Goal: Use online tool/utility: Use online tool/utility

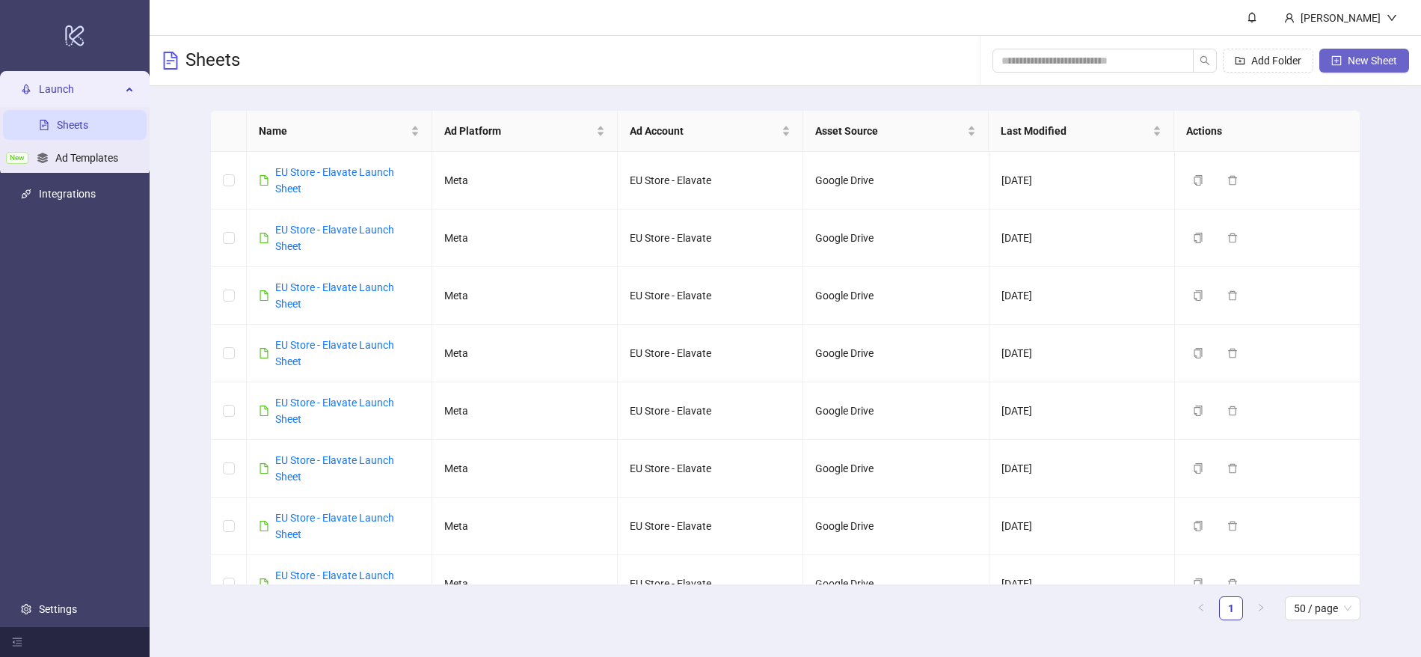
click at [1356, 49] on button "New Sheet" at bounding box center [1365, 61] width 90 height 24
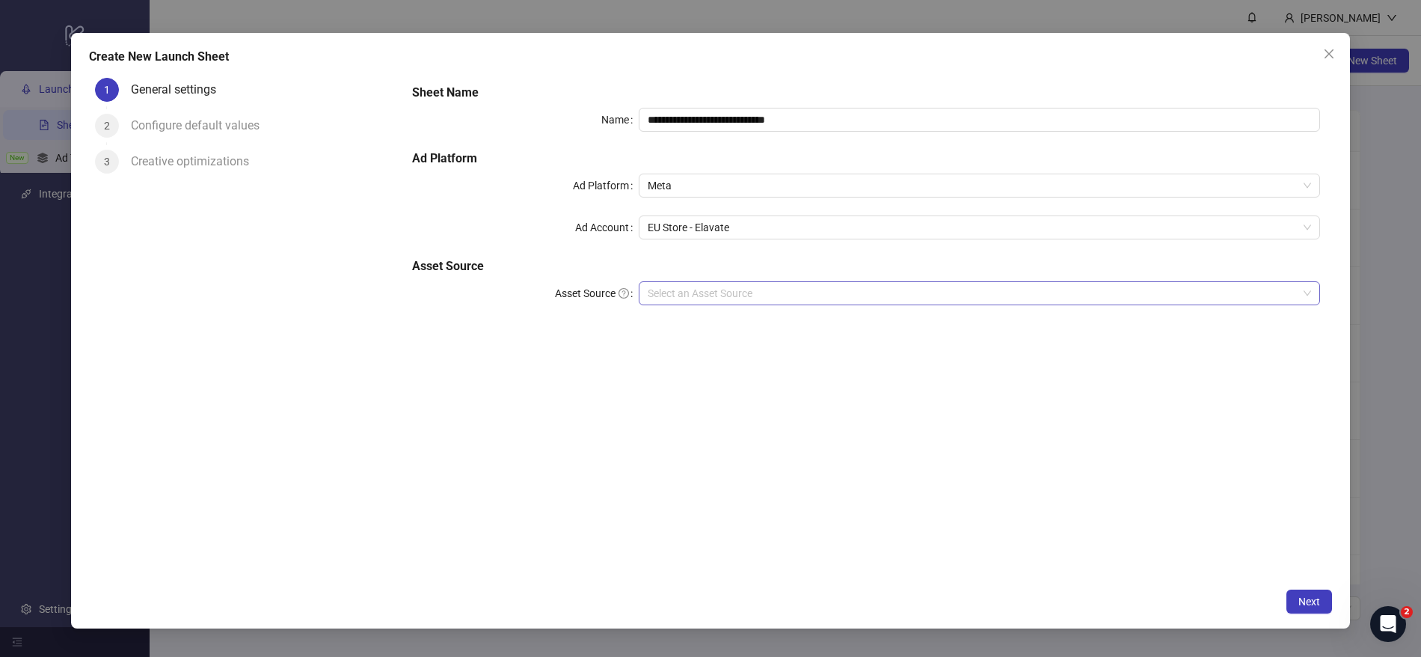
click at [713, 294] on input "Asset Source" at bounding box center [973, 293] width 650 height 22
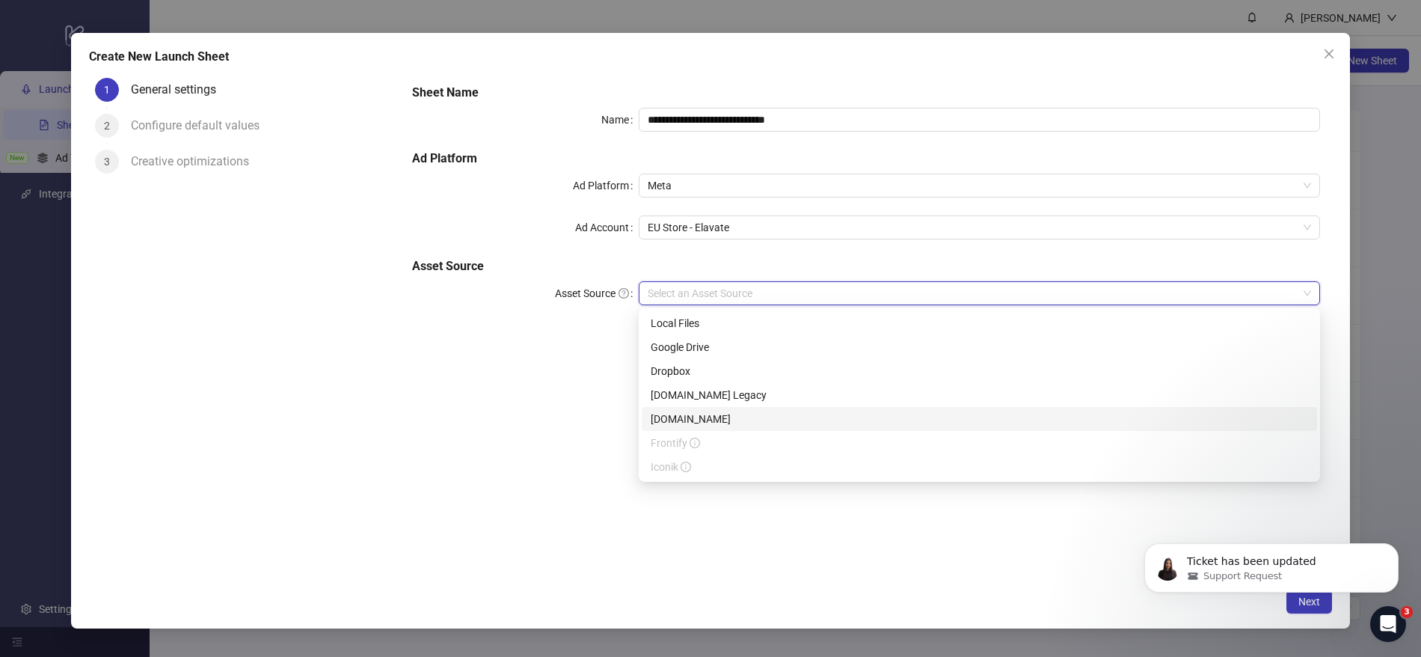
click at [703, 421] on div "[DOMAIN_NAME]" at bounding box center [980, 419] width 658 height 16
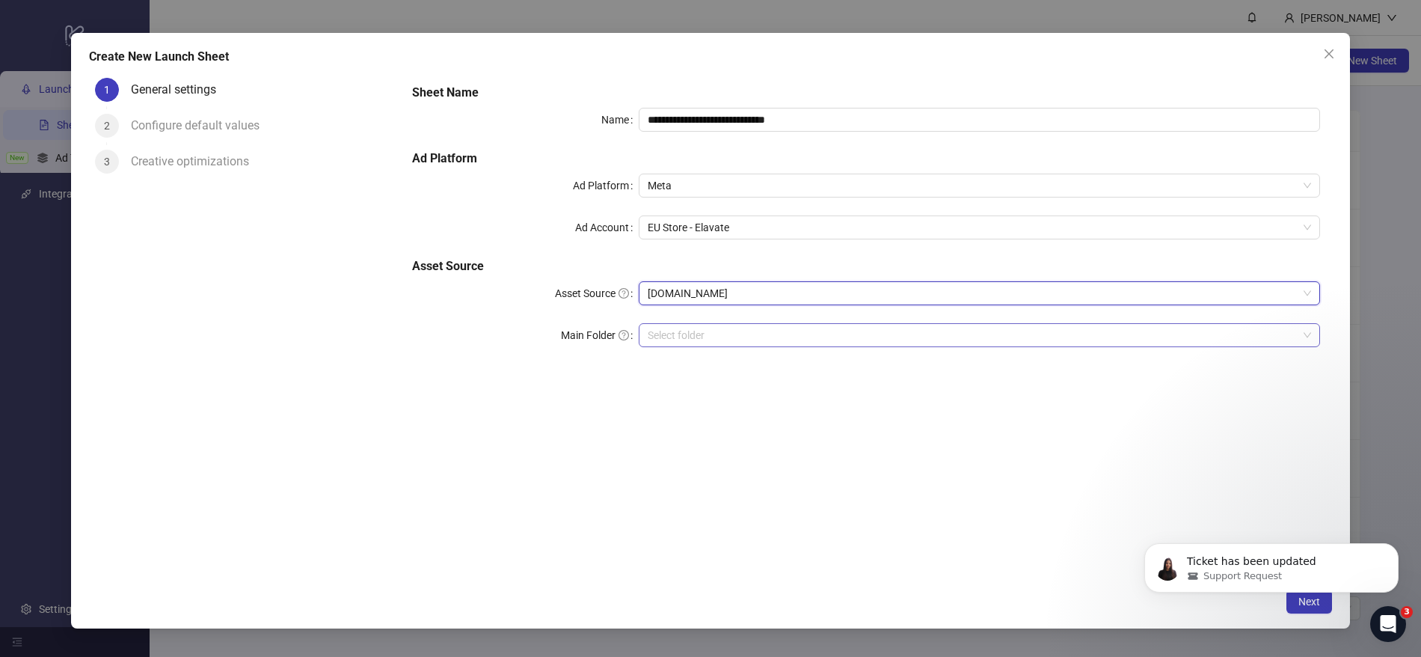
click at [714, 343] on input "search" at bounding box center [973, 335] width 650 height 22
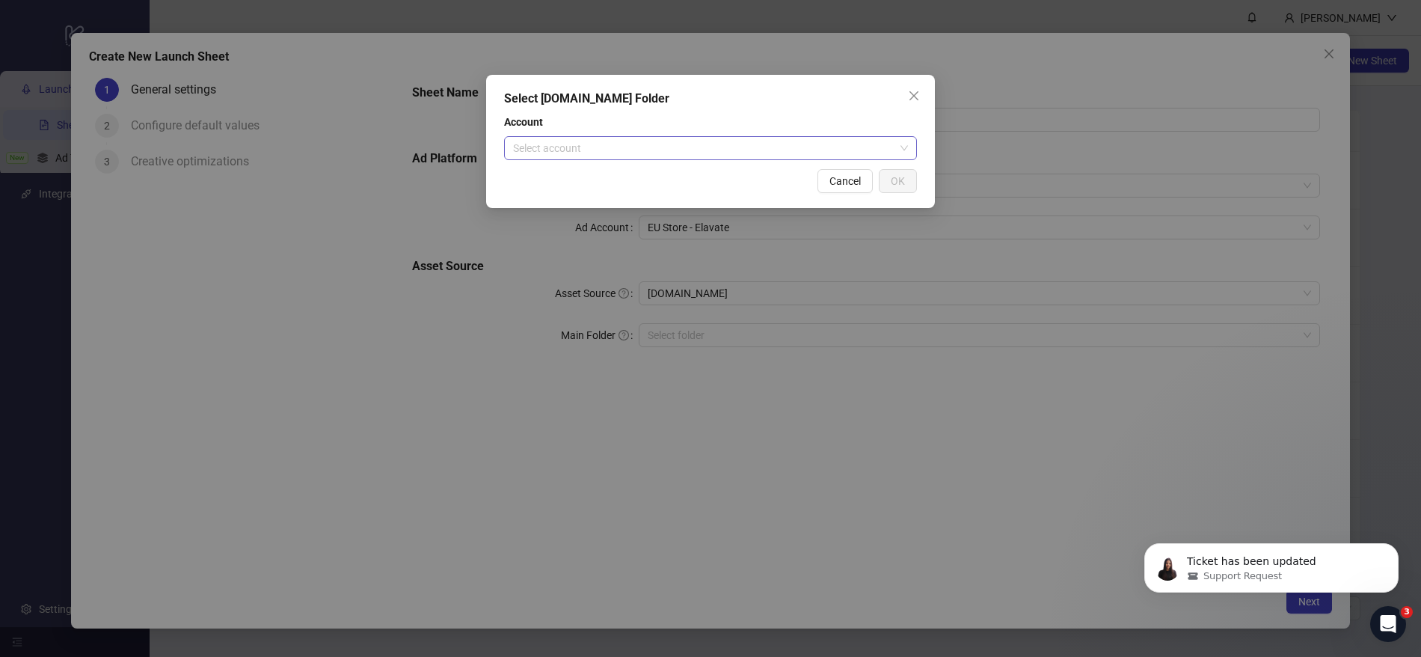
click at [780, 155] on input "search" at bounding box center [704, 148] width 382 height 22
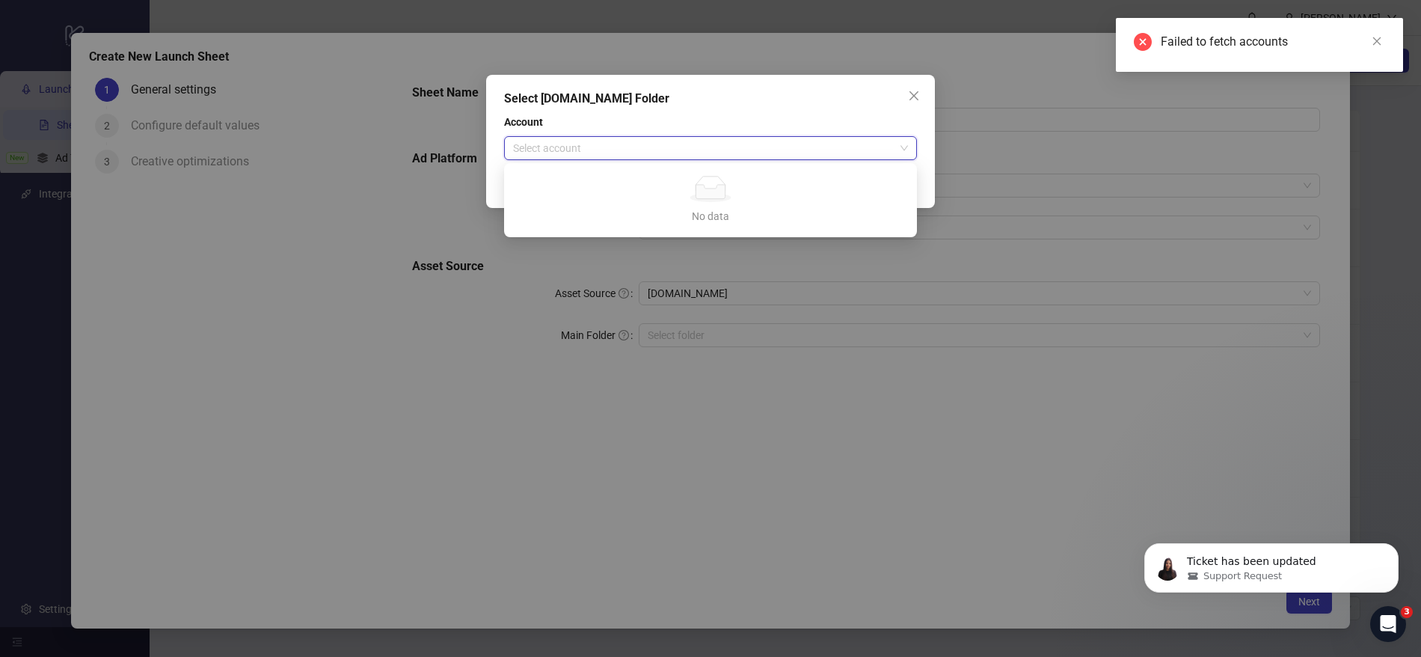
click at [917, 94] on icon "close" at bounding box center [914, 96] width 12 height 12
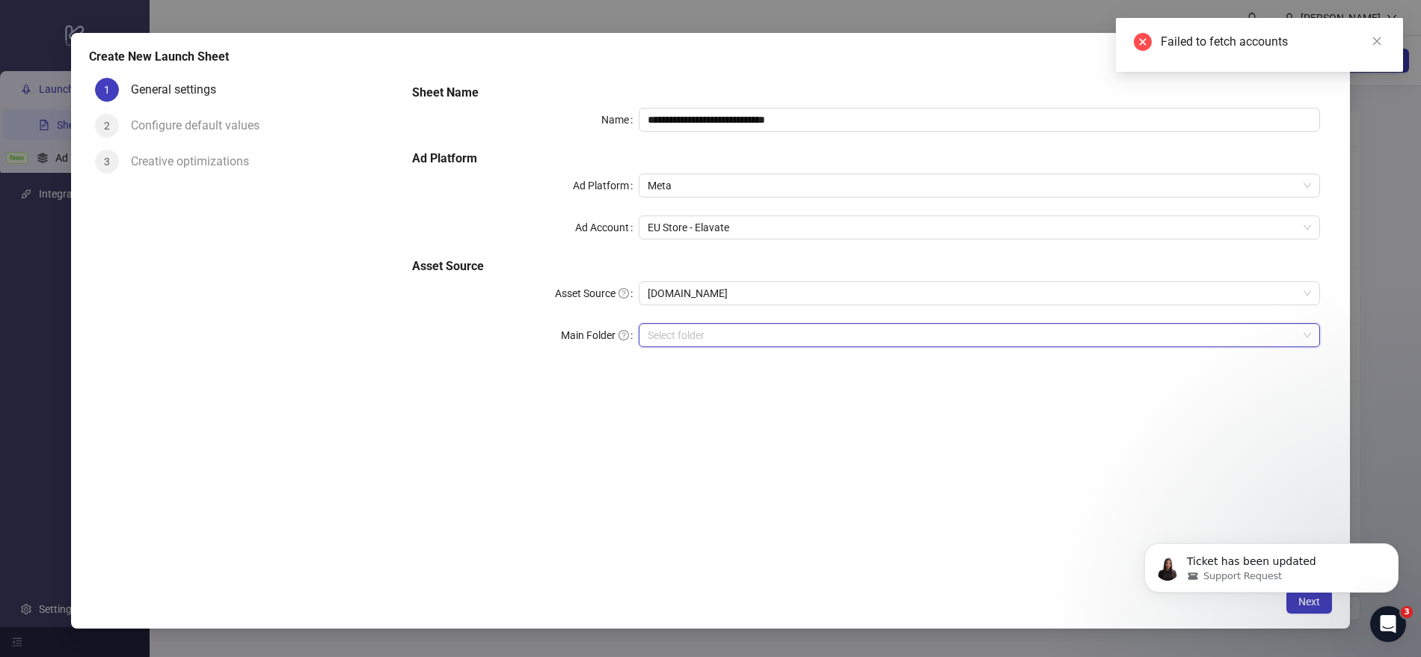
click at [765, 340] on input "search" at bounding box center [973, 335] width 650 height 22
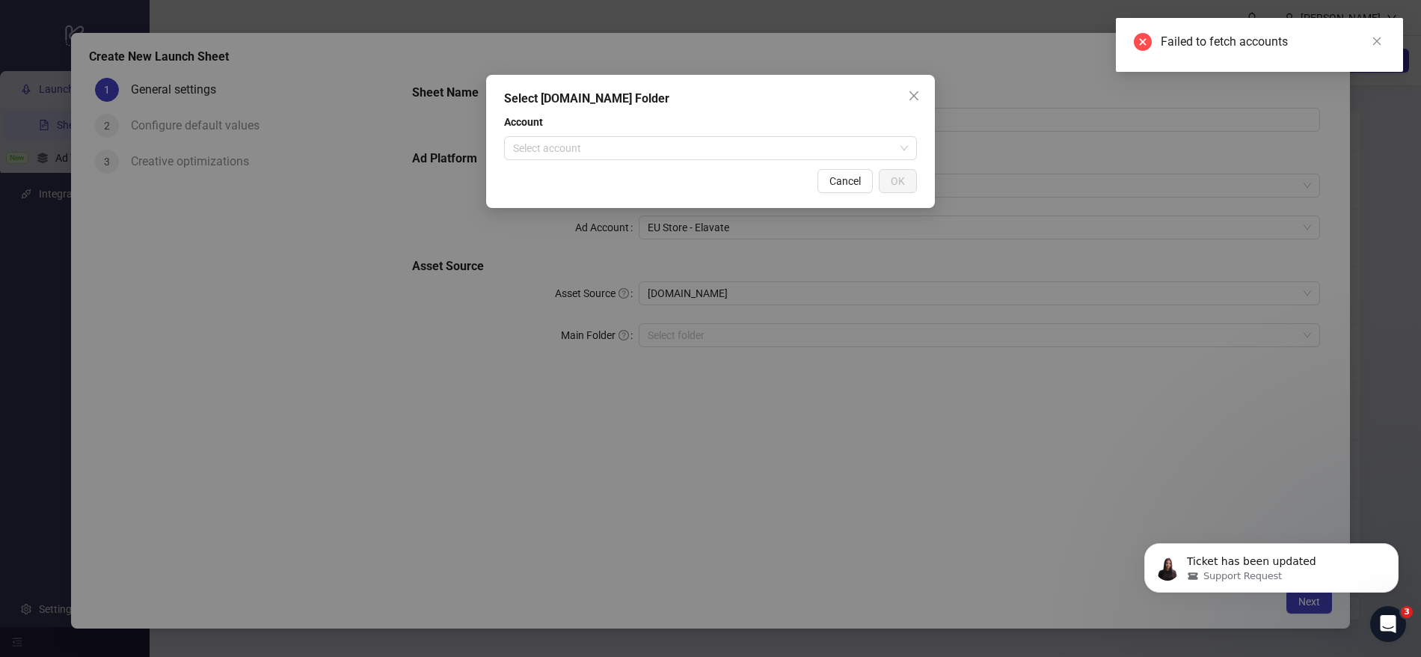
drag, startPoint x: 939, startPoint y: 98, endPoint x: 920, endPoint y: 98, distance: 18.7
click at [932, 98] on div "Select [DOMAIN_NAME] Folder Account Select account Cancel OK" at bounding box center [710, 328] width 1421 height 657
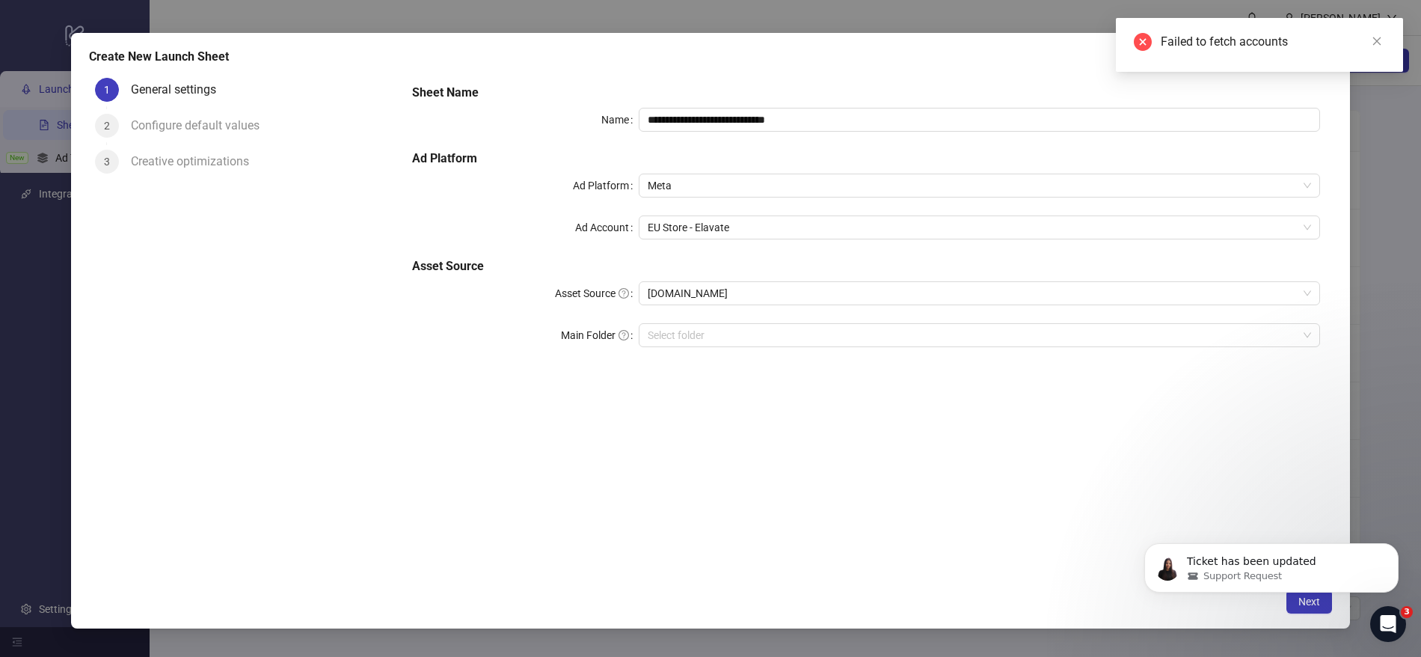
click at [916, 98] on body "logo/logo-mobile Launch Sheets New Ad Templates Integrations Settings [PERSON_N…" at bounding box center [710, 328] width 1421 height 657
click at [712, 298] on span "[DOMAIN_NAME]" at bounding box center [980, 293] width 664 height 22
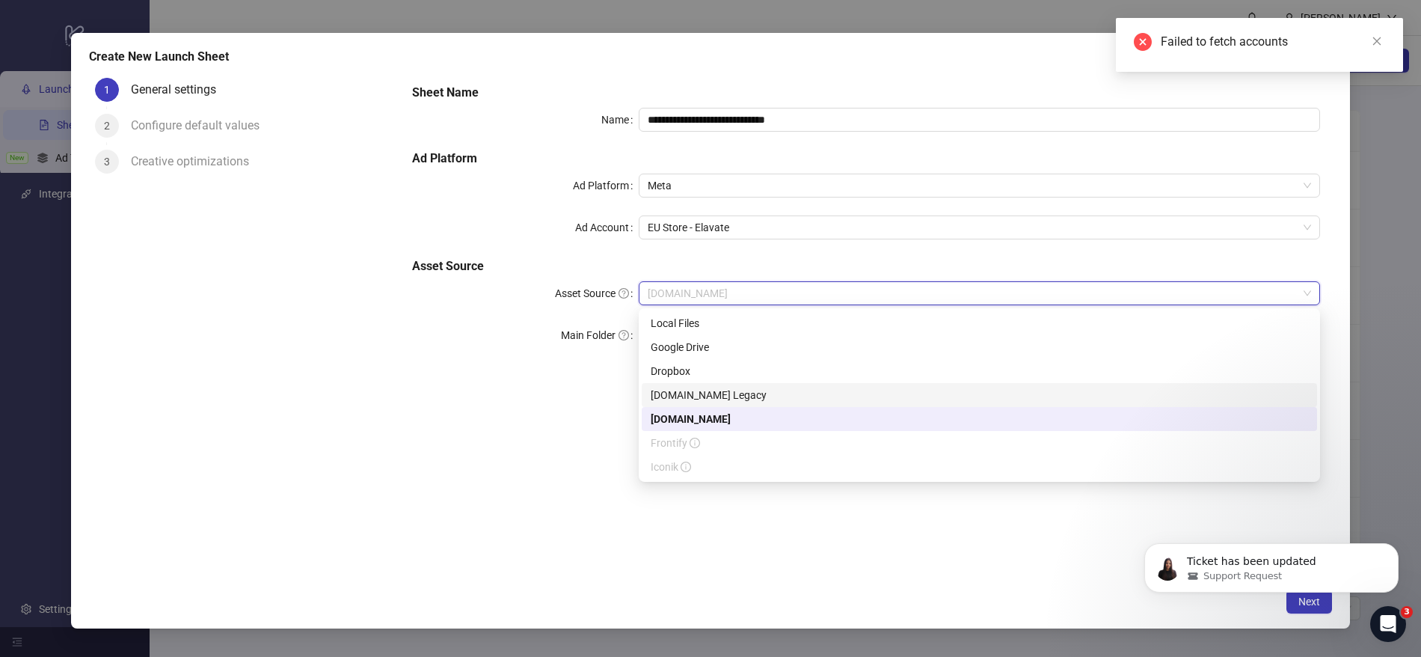
drag, startPoint x: 722, startPoint y: 398, endPoint x: 731, endPoint y: 355, distance: 43.6
click at [722, 398] on div "[DOMAIN_NAME] Legacy" at bounding box center [980, 395] width 658 height 16
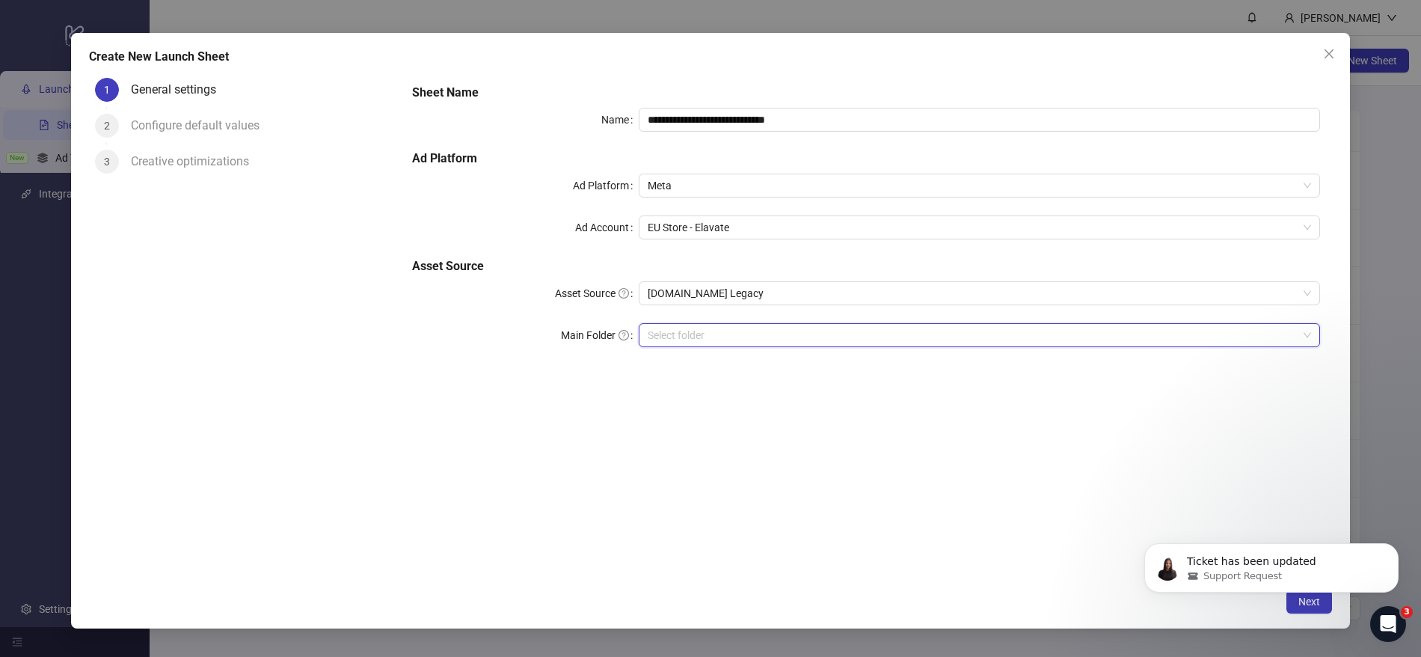
click at [729, 336] on input "search" at bounding box center [973, 335] width 650 height 22
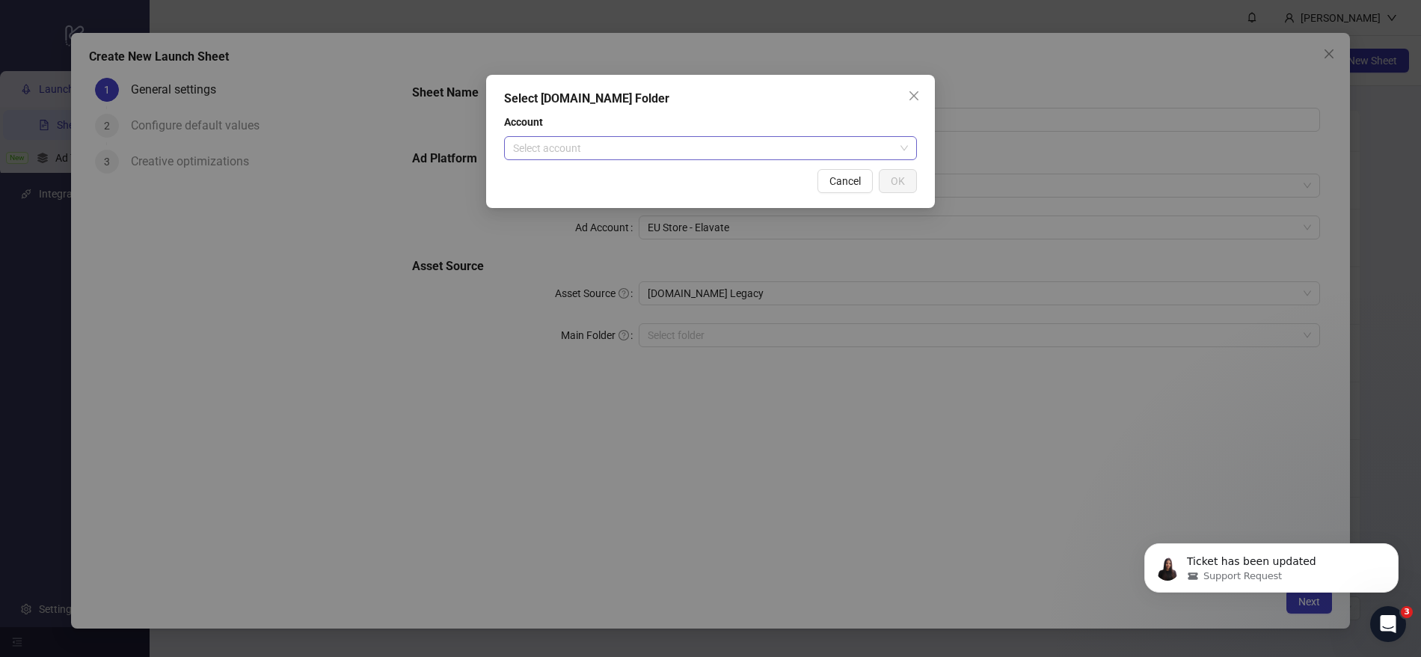
click at [725, 145] on input "search" at bounding box center [704, 148] width 382 height 22
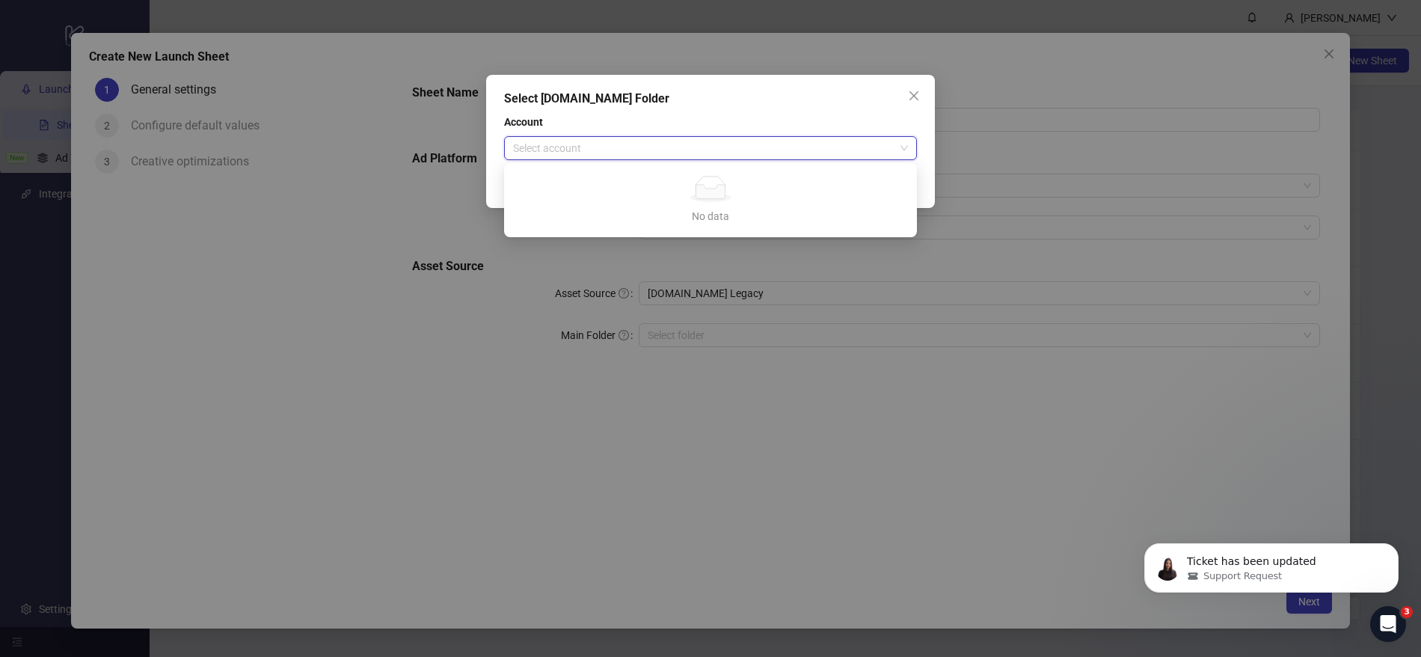
click at [721, 171] on div "No data No data" at bounding box center [710, 200] width 407 height 68
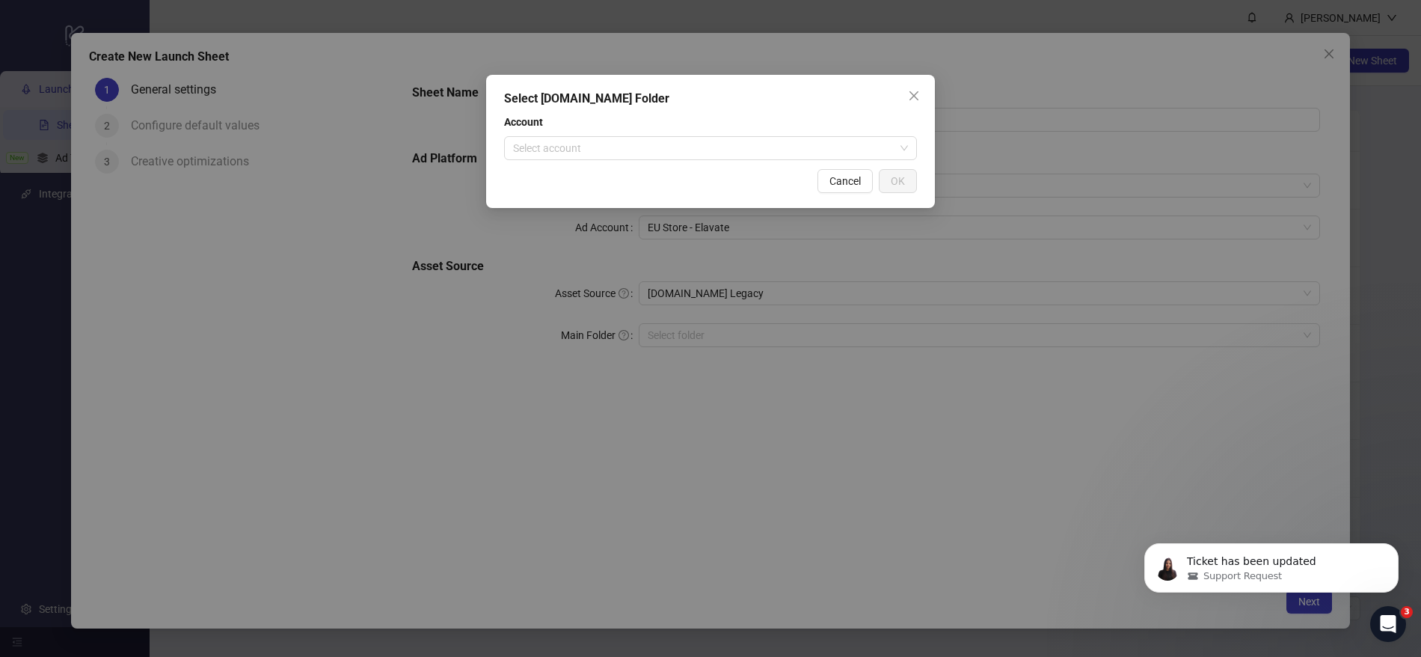
click at [845, 122] on span "Account" at bounding box center [710, 122] width 413 height 16
click at [908, 107] on button "Close" at bounding box center [914, 96] width 24 height 24
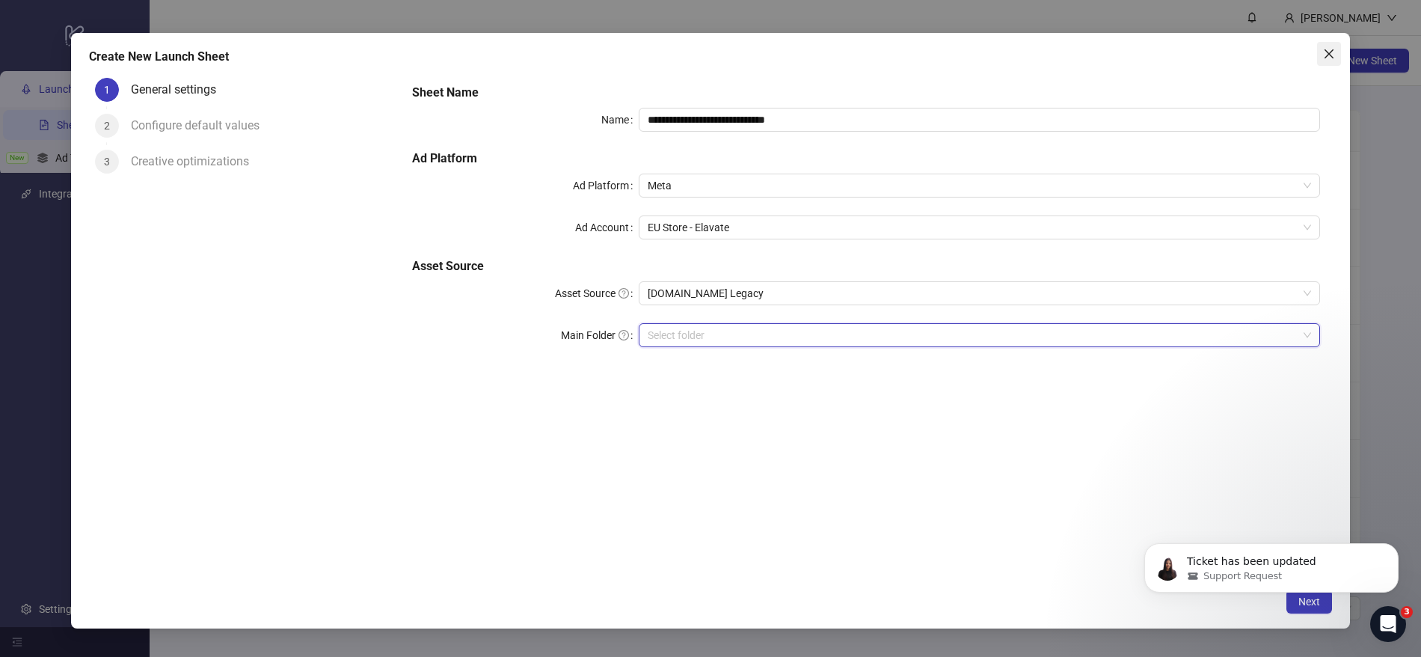
click at [1325, 61] on button "Close" at bounding box center [1330, 54] width 24 height 24
